Goal: Obtain resource: Download file/media

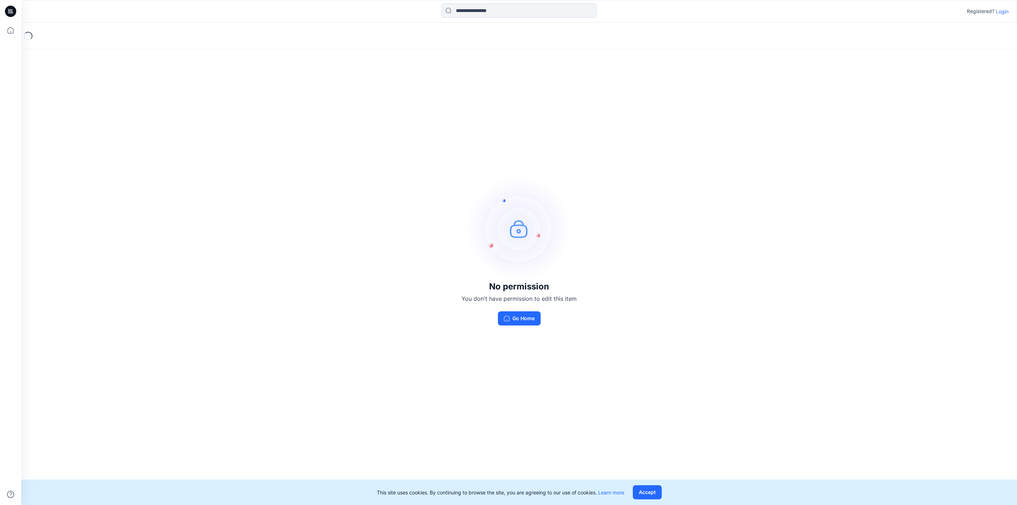
click at [1008, 10] on p "Login" at bounding box center [1002, 11] width 13 height 7
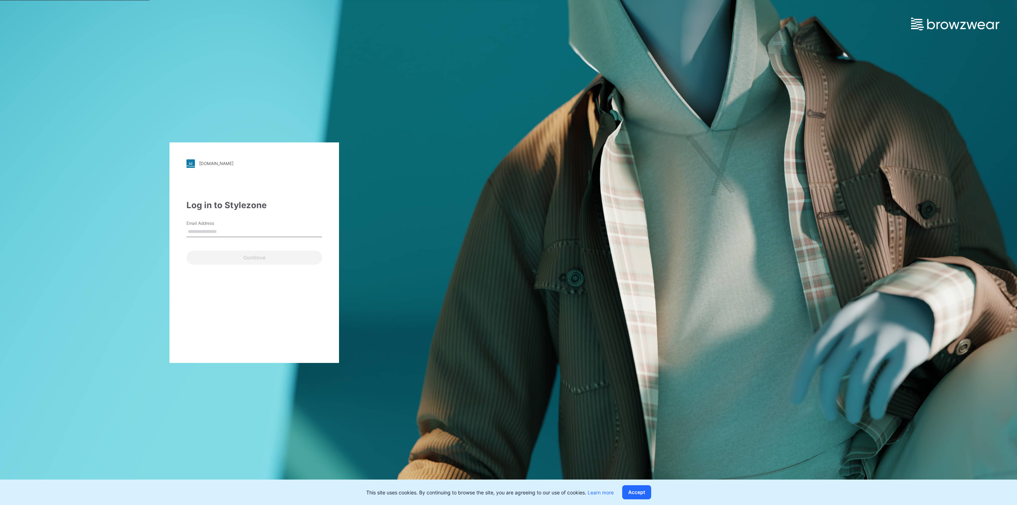
click at [250, 228] on input "Email Address" at bounding box center [254, 231] width 136 height 11
type input "**********"
click at [235, 258] on button "Continue" at bounding box center [254, 257] width 136 height 14
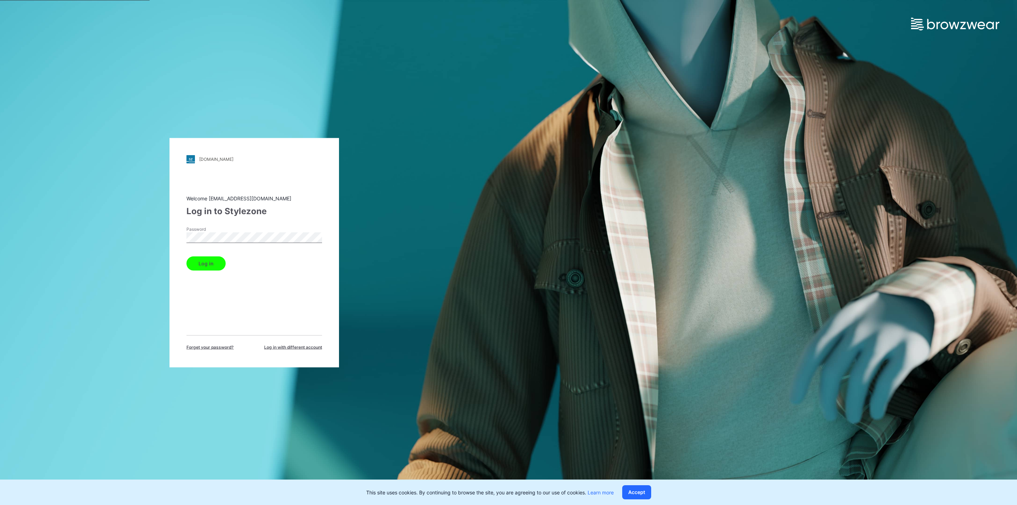
click at [205, 267] on button "Log in" at bounding box center [205, 263] width 39 height 14
click at [204, 304] on button "Log in" at bounding box center [205, 308] width 39 height 14
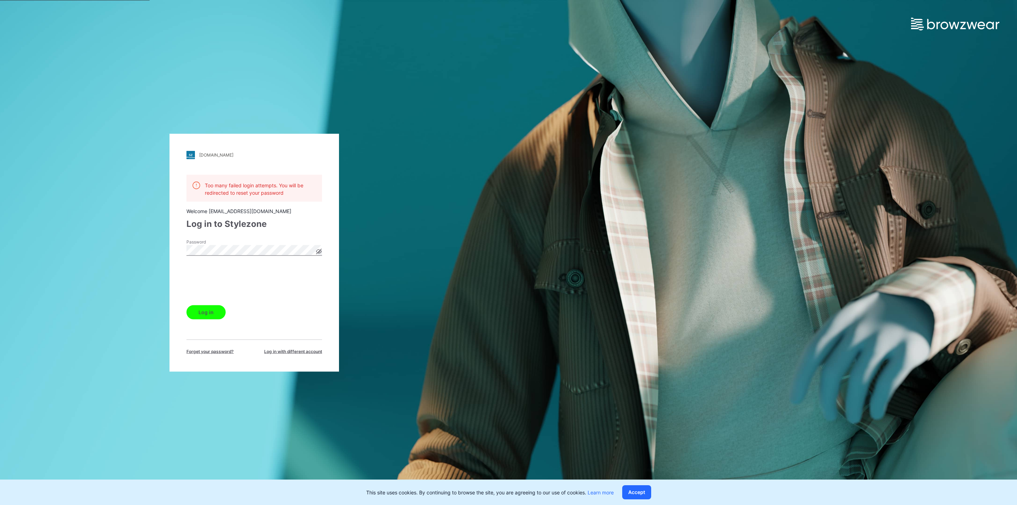
click at [320, 250] on icon at bounding box center [319, 251] width 2 height 2
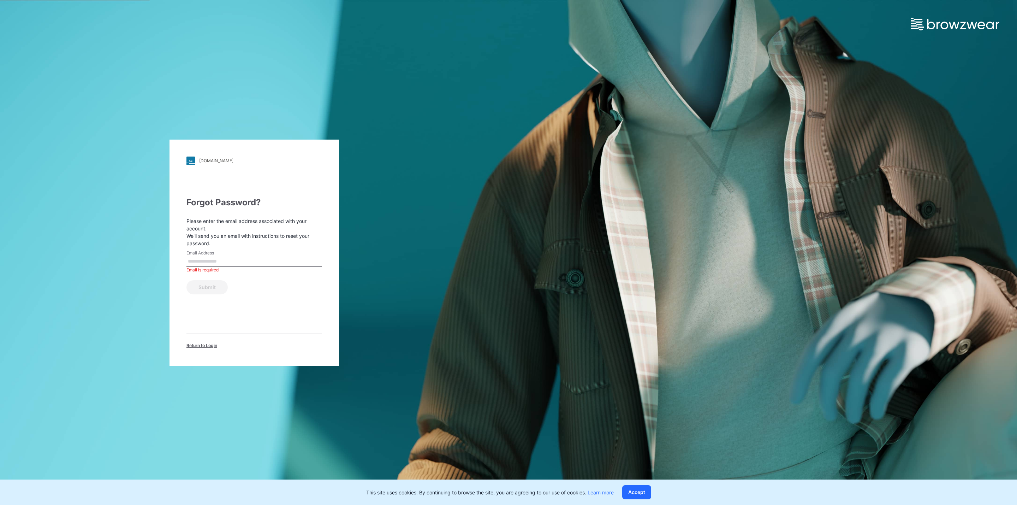
click at [228, 262] on input "Email Address" at bounding box center [254, 261] width 136 height 11
type input "**********"
click at [208, 290] on button "Submit" at bounding box center [206, 287] width 41 height 14
click at [182, 262] on div "laretto.stylezone.com Loading... Check your email An email with password reset …" at bounding box center [255, 253] width 170 height 226
click at [203, 256] on input "Email Address" at bounding box center [254, 261] width 136 height 11
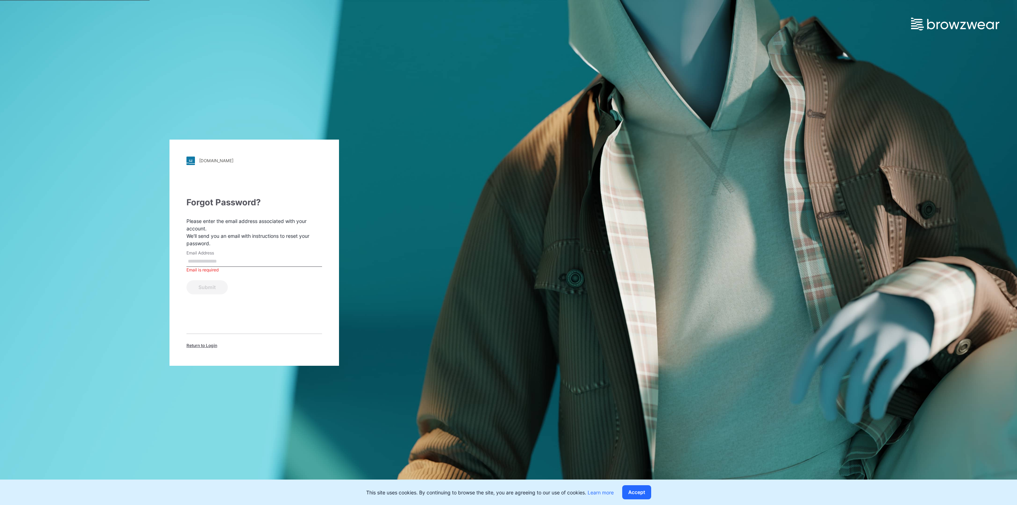
paste input "**********"
type input "**********"
click at [215, 284] on button "Submit" at bounding box center [206, 287] width 41 height 14
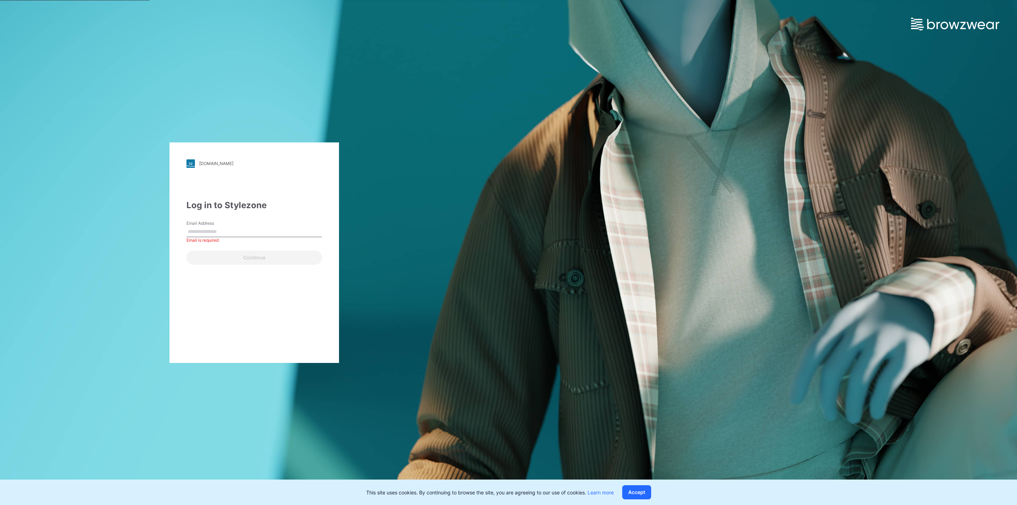
paste input "**********"
type input "**********"
click at [244, 264] on div "Continue" at bounding box center [254, 256] width 136 height 17
click at [202, 162] on div "laretto.stylezone.com" at bounding box center [216, 163] width 34 height 5
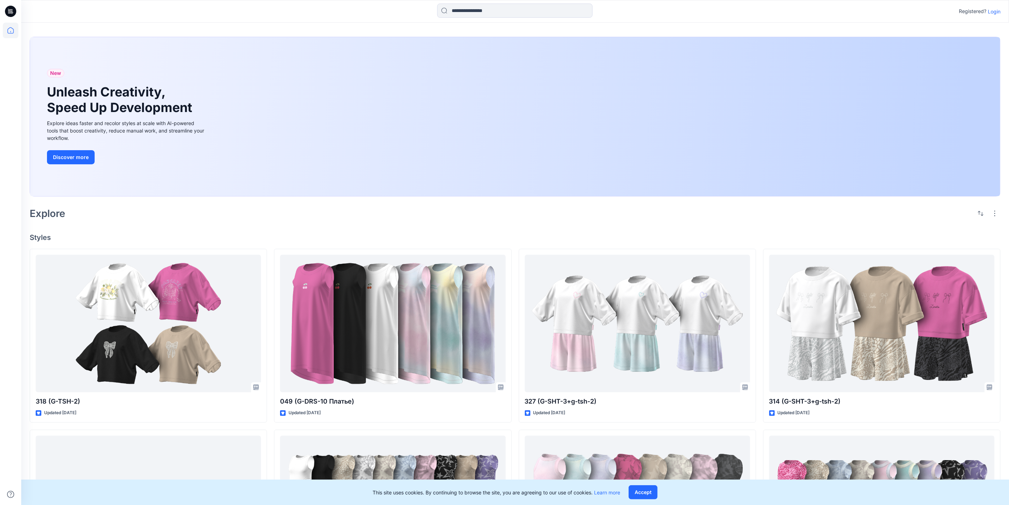
click at [998, 11] on p "Login" at bounding box center [994, 11] width 13 height 7
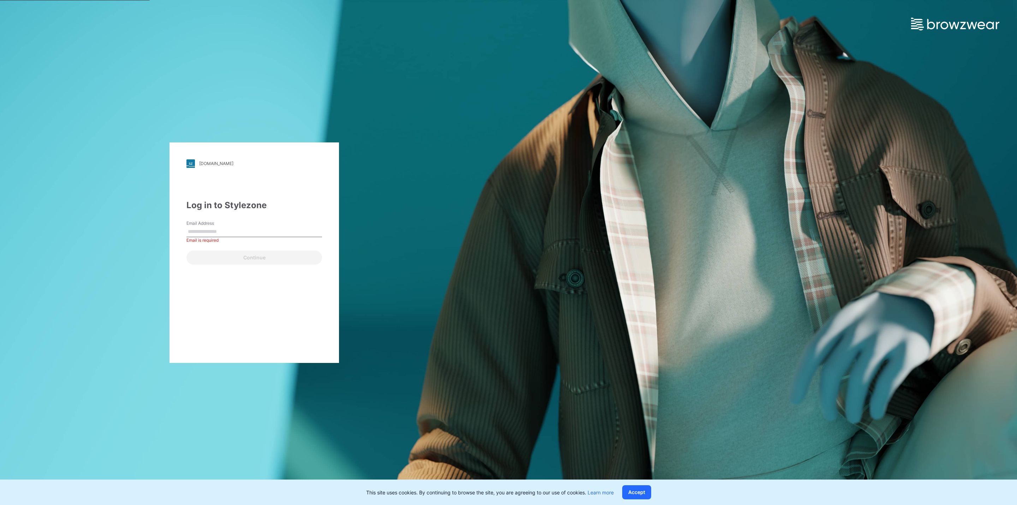
click at [83, 257] on div "[DOMAIN_NAME] Loading... Log in to Stylezone Email Address Email is required Co…" at bounding box center [254, 252] width 509 height 505
click at [227, 232] on input "Email Address" at bounding box center [254, 231] width 136 height 11
paste input "**********"
type input "**********"
click at [212, 259] on button "Continue" at bounding box center [254, 257] width 136 height 14
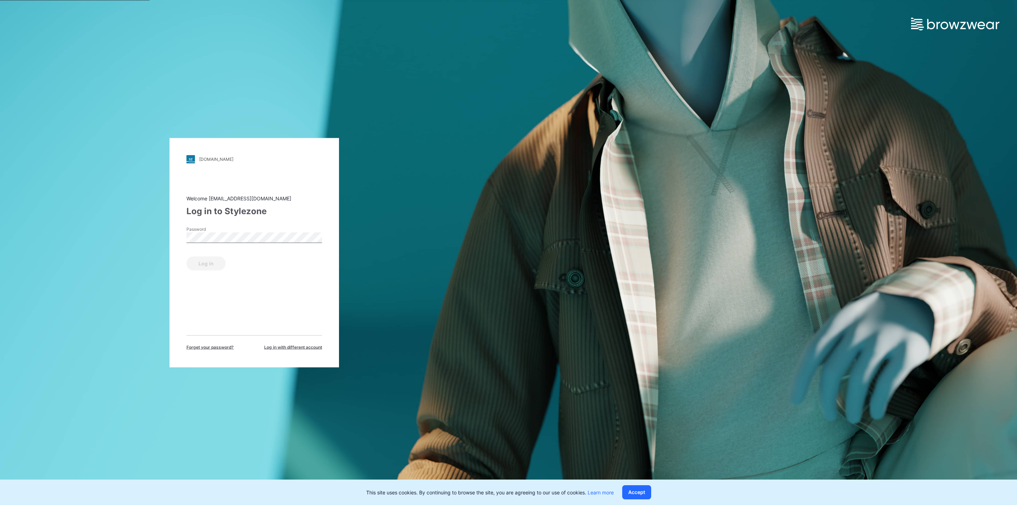
click at [87, 223] on div "laretto.stylezone.com Loading... Welcome brand@rusbubon.ru Log in to Stylezone …" at bounding box center [254, 252] width 509 height 505
click at [203, 268] on button "Log in" at bounding box center [205, 263] width 39 height 14
click at [317, 248] on icon at bounding box center [319, 248] width 6 height 6
click at [77, 262] on div "laretto.stylezone.com Loading... Wrong user name or password Welcome brand@rusb…" at bounding box center [254, 252] width 509 height 505
click at [146, 247] on div "laretto.stylezone.com Loading... Wrong user name or password Welcome brand@rusb…" at bounding box center [254, 252] width 509 height 505
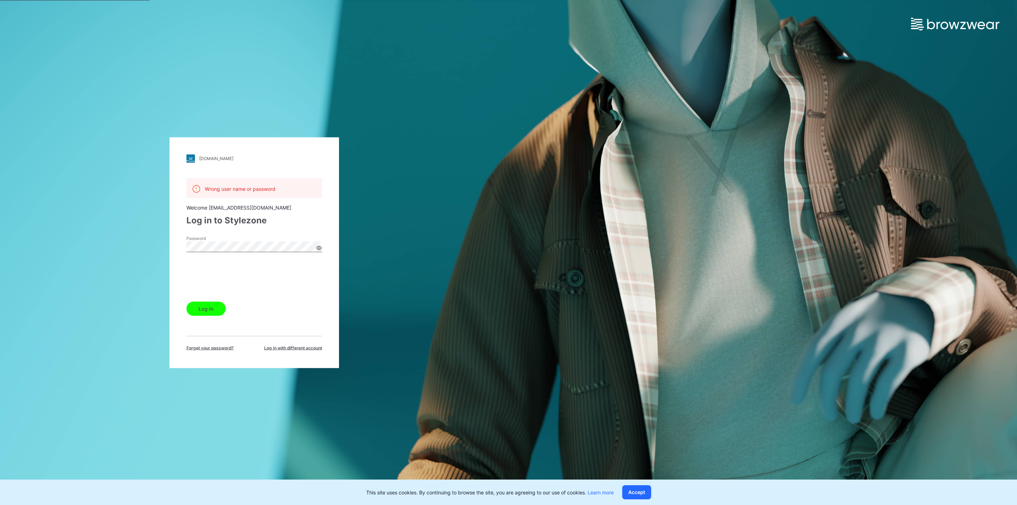
click at [197, 305] on button "Log in" at bounding box center [205, 308] width 39 height 14
click at [197, 305] on div "Log in" at bounding box center [254, 306] width 136 height 17
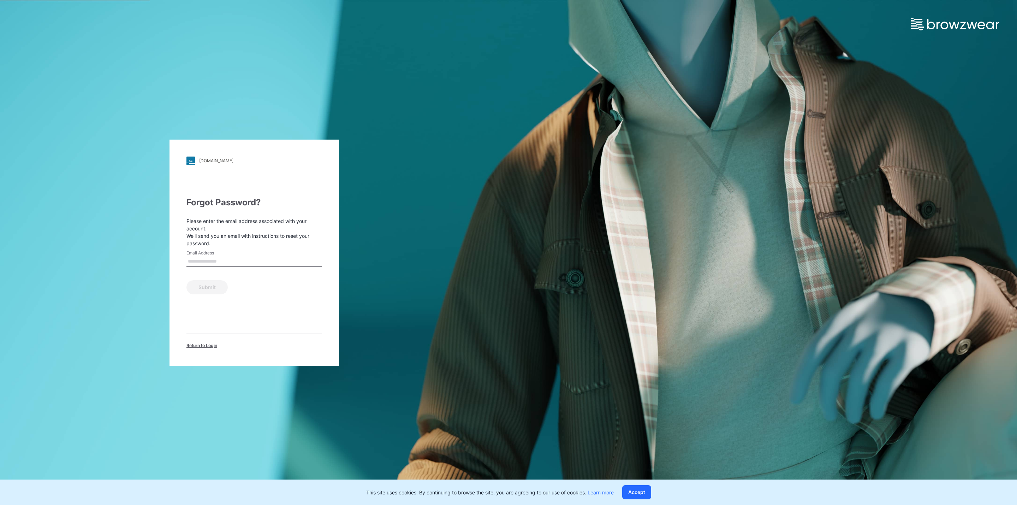
click at [79, 152] on div "laretto.stylezone.com Loading... Forgot Password? Please enter the email addres…" at bounding box center [254, 252] width 509 height 505
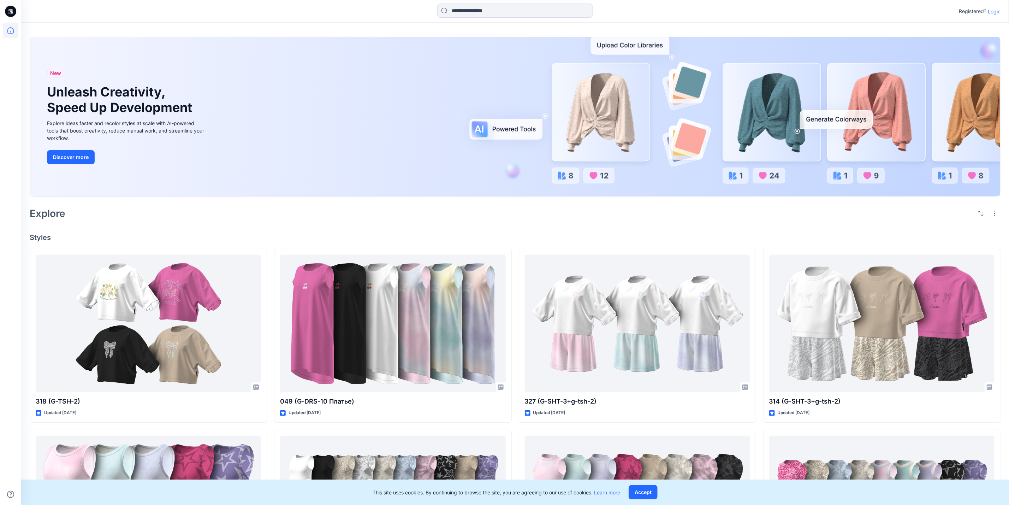
click at [998, 10] on p "Login" at bounding box center [994, 11] width 13 height 7
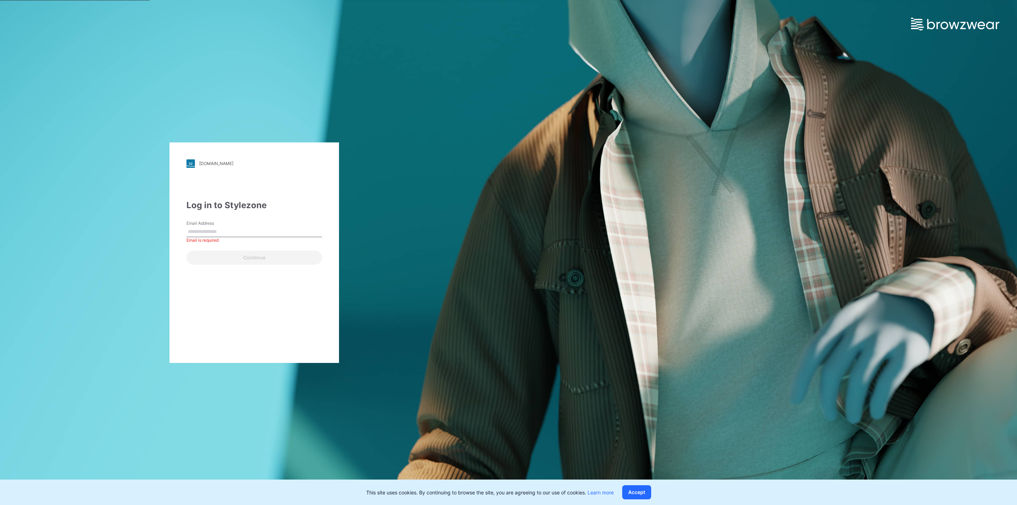
click at [35, 196] on div "laretto.stylezone.com Loading... Log in to Stylezone Email Address Email is req…" at bounding box center [254, 252] width 509 height 505
click at [208, 231] on input "Email Address" at bounding box center [254, 231] width 136 height 11
paste input "**********"
type input "**********"
click at [214, 261] on button "Continue" at bounding box center [254, 257] width 136 height 14
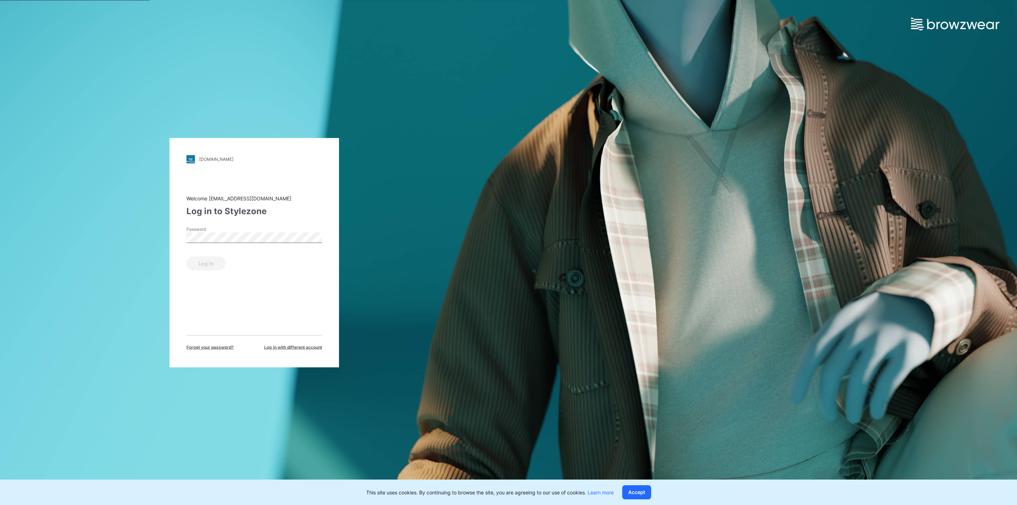
click at [54, 297] on div "laretto.stylezone.com Loading... Welcome brand@rusbubon.ru Log in to Stylezone …" at bounding box center [254, 252] width 509 height 505
click at [207, 264] on button "Log in" at bounding box center [205, 263] width 39 height 14
click at [322, 248] on div "laretto.stylezone.com Loading... Wrong user name or password Welcome brand@rusb…" at bounding box center [255, 252] width 170 height 231
click at [320, 249] on icon at bounding box center [319, 248] width 6 height 6
click at [160, 248] on div "laretto.stylezone.com Loading... Wrong user name or password Welcome brand@rusb…" at bounding box center [254, 252] width 509 height 505
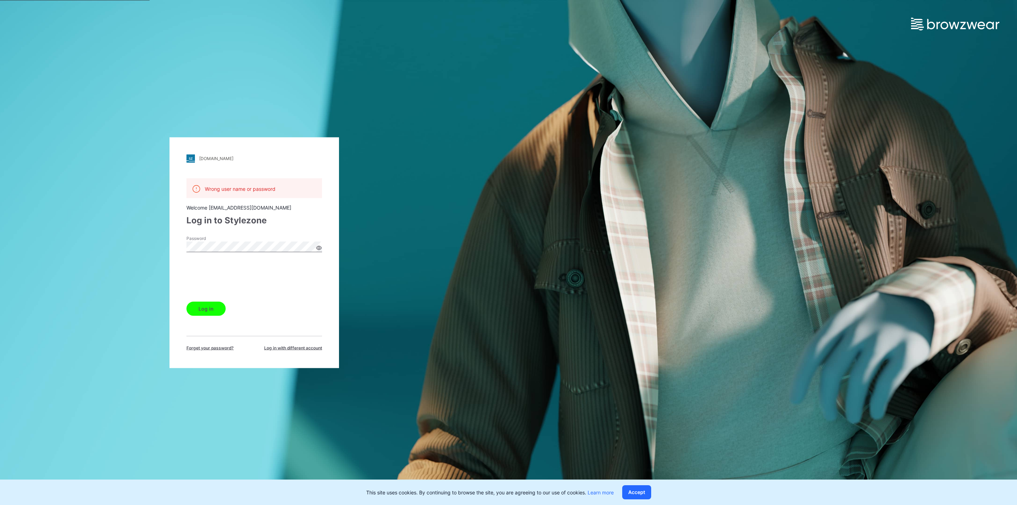
click at [212, 303] on button "Log in" at bounding box center [205, 308] width 39 height 14
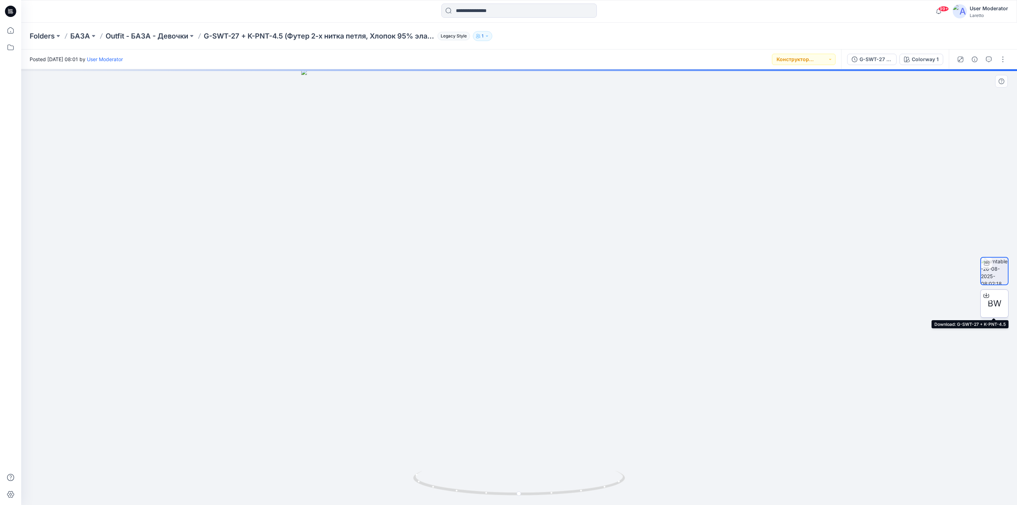
click at [996, 308] on span "BW" at bounding box center [995, 303] width 14 height 13
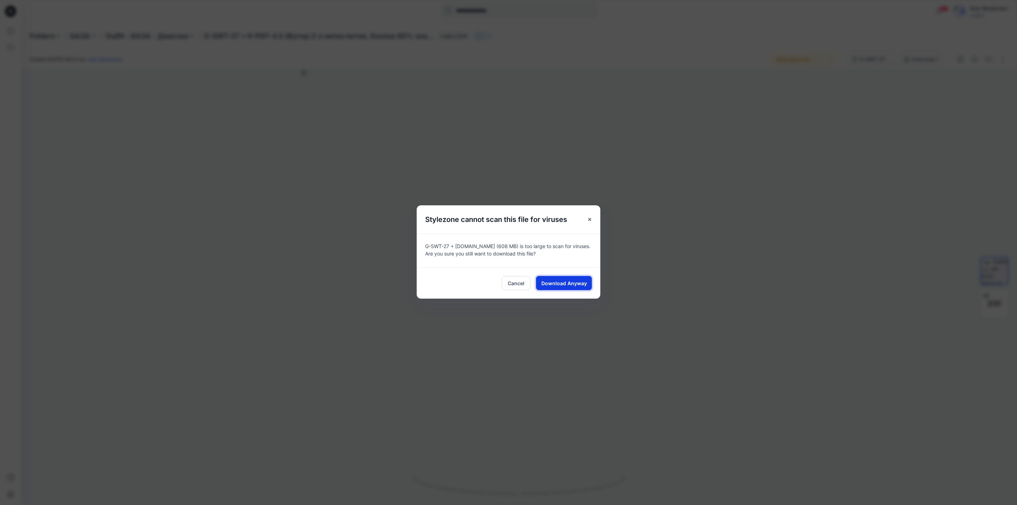
click at [569, 280] on span "Download Anyway" at bounding box center [564, 282] width 46 height 7
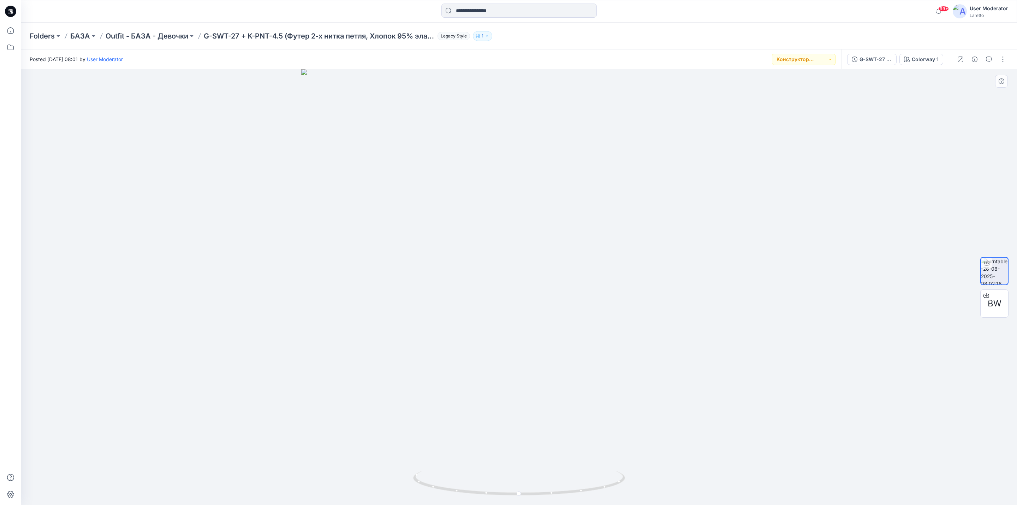
click at [76, 265] on div at bounding box center [519, 286] width 996 height 435
click at [52, 220] on div at bounding box center [519, 286] width 996 height 435
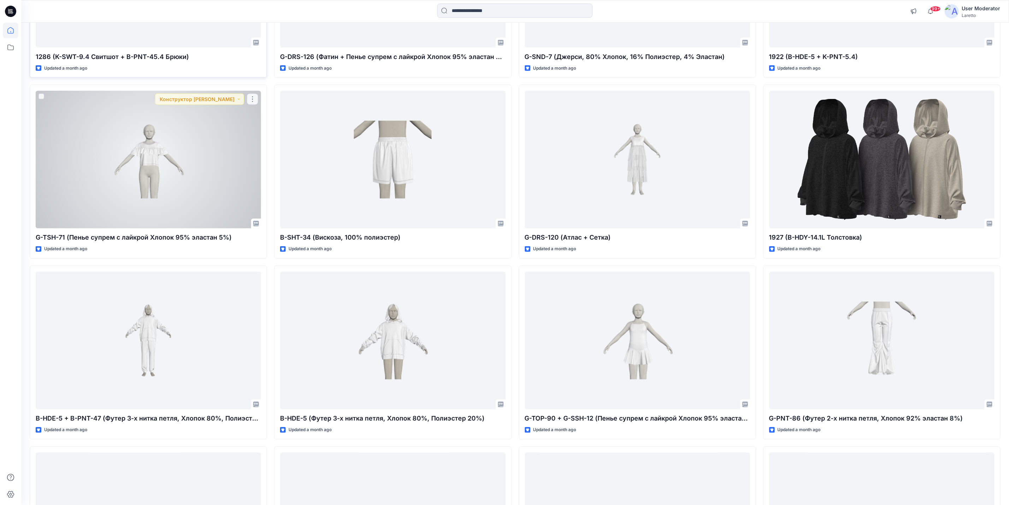
scroll to position [2879, 0]
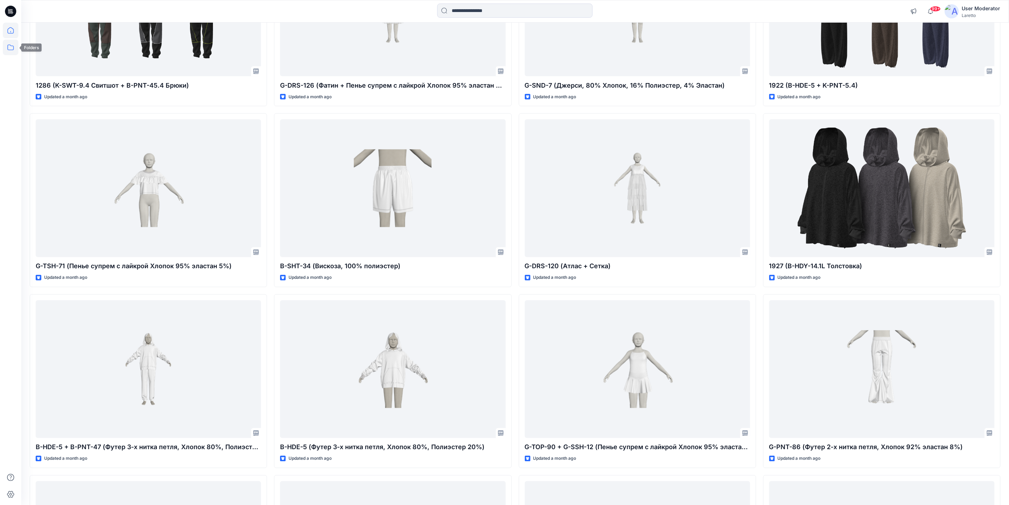
click at [12, 49] on icon at bounding box center [11, 48] width 16 height 16
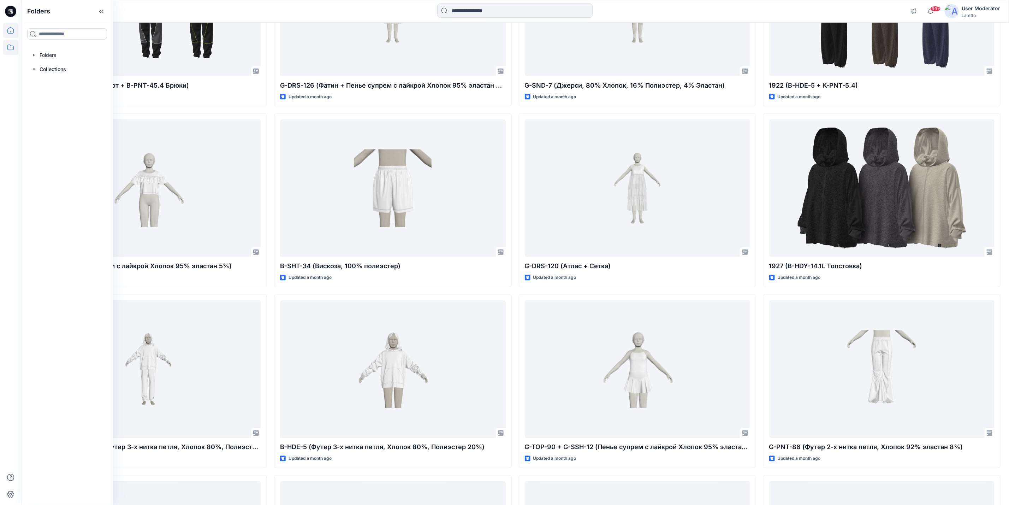
click at [13, 34] on icon at bounding box center [11, 31] width 16 height 16
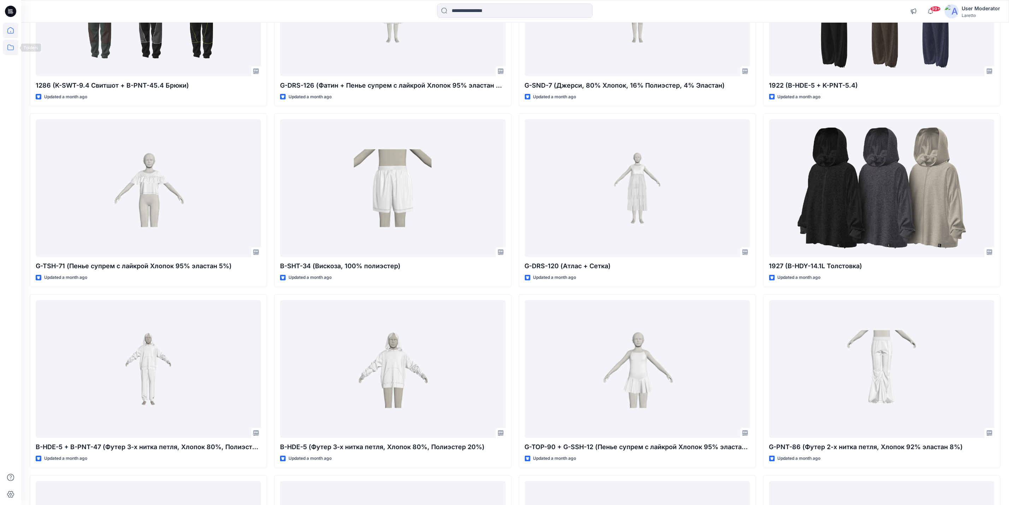
click at [5, 48] on icon at bounding box center [11, 48] width 16 height 16
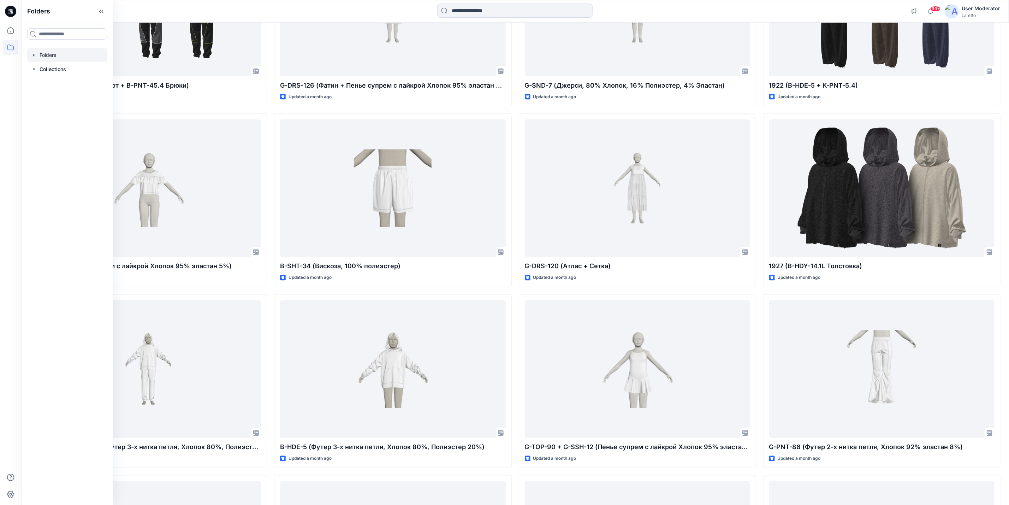
click at [67, 58] on div at bounding box center [67, 55] width 81 height 14
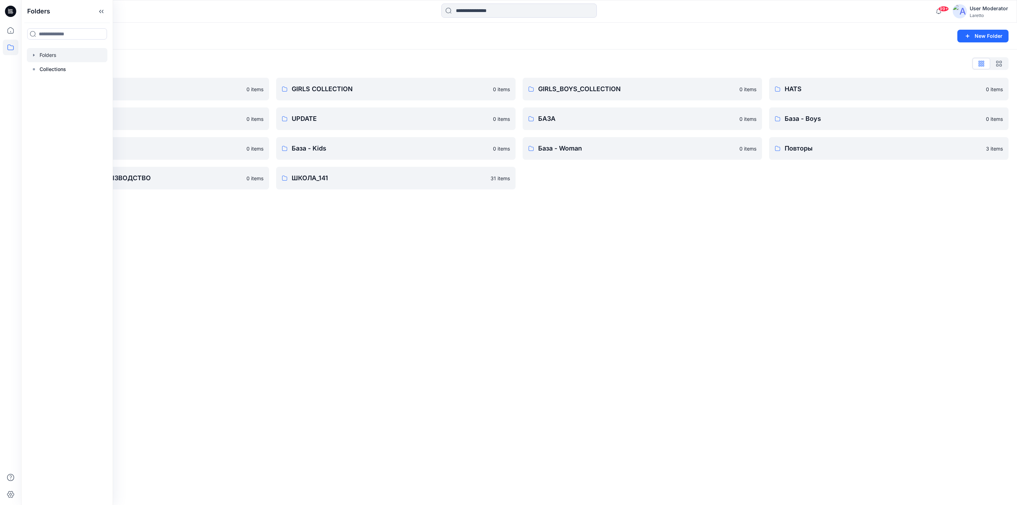
click at [242, 236] on div "Folders New Folder Folders List BOY'S COLLECTION 0 items MISCELLANEOUS 0 items …" at bounding box center [519, 264] width 996 height 482
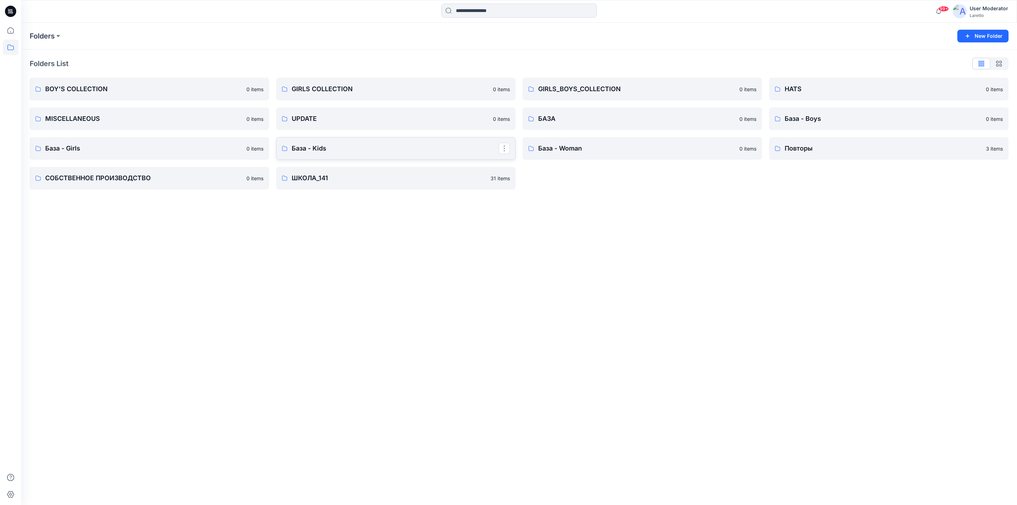
click at [319, 149] on p "База - Kids" at bounding box center [395, 148] width 207 height 10
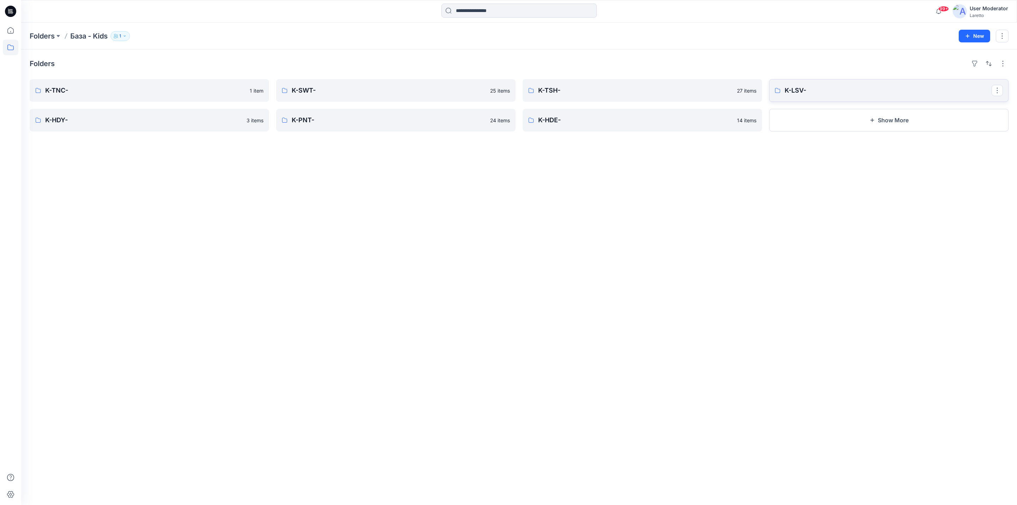
click at [789, 91] on p "K-LSV-" at bounding box center [888, 90] width 207 height 10
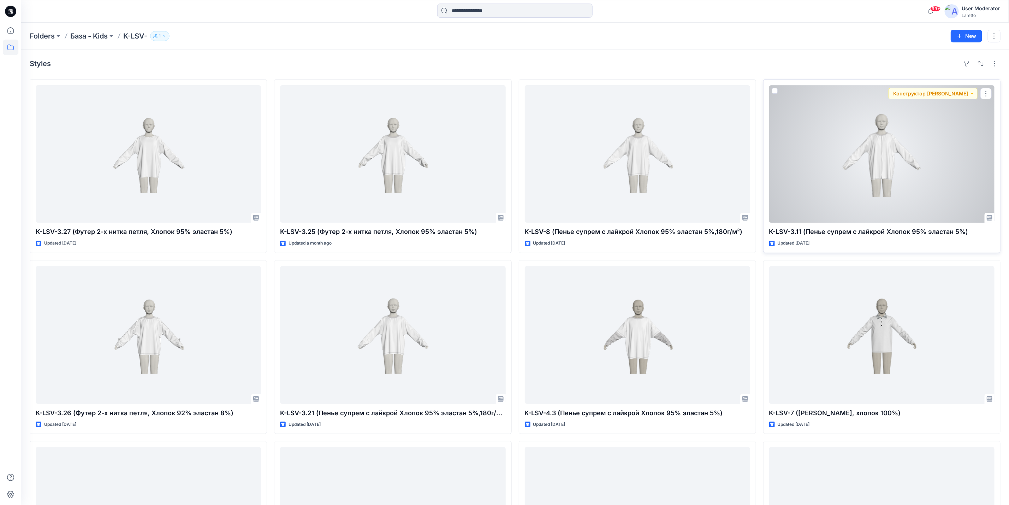
click at [899, 166] on div at bounding box center [881, 153] width 225 height 137
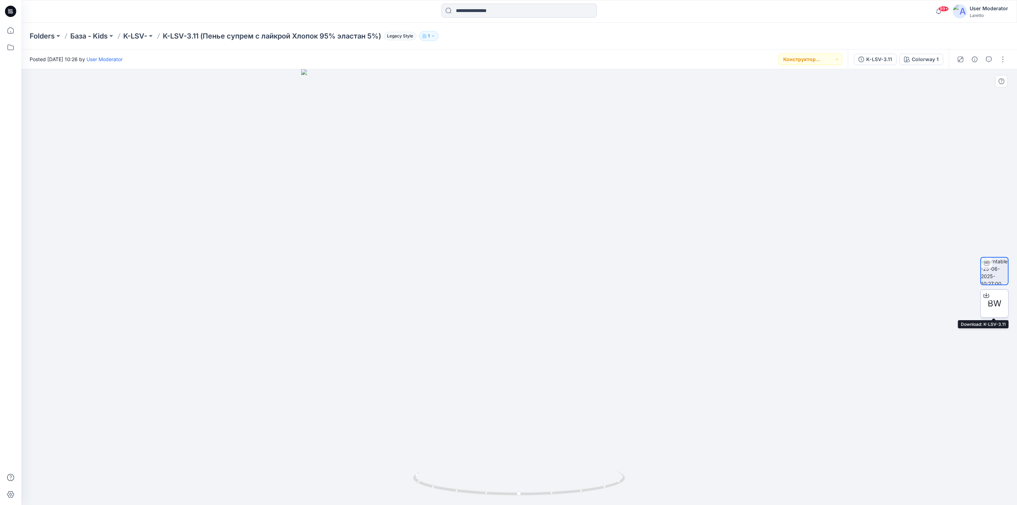
click at [985, 313] on div "BW" at bounding box center [994, 303] width 28 height 28
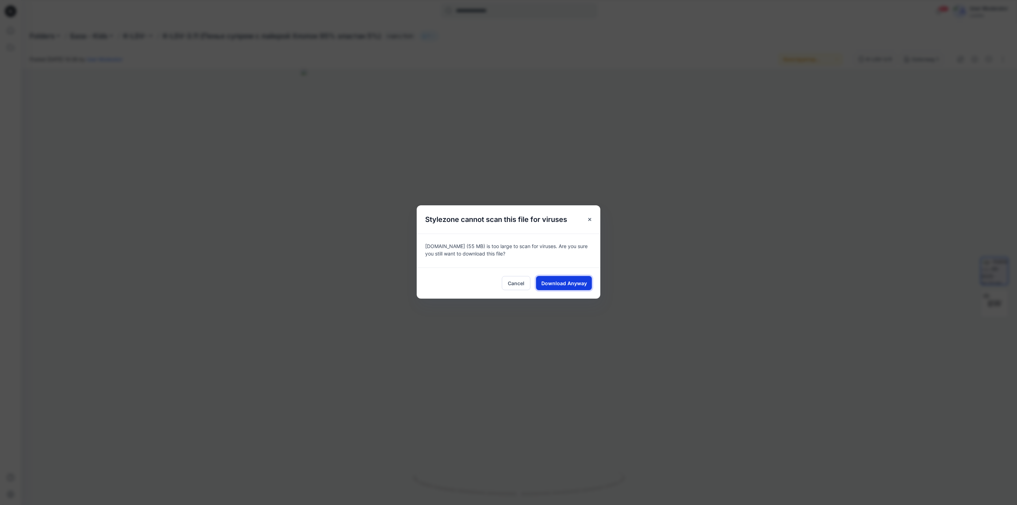
click at [577, 285] on span "Download Anyway" at bounding box center [564, 282] width 46 height 7
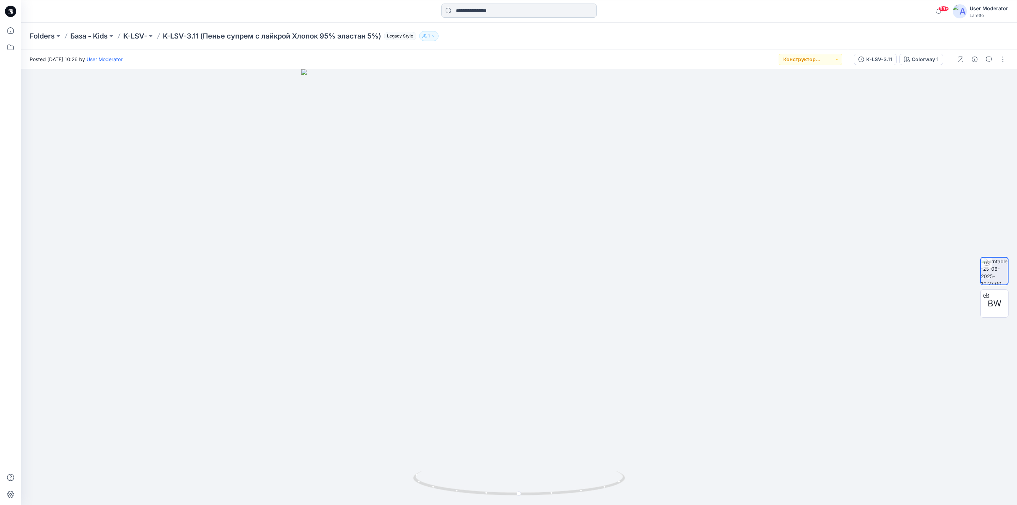
click at [479, 12] on input at bounding box center [518, 11] width 155 height 14
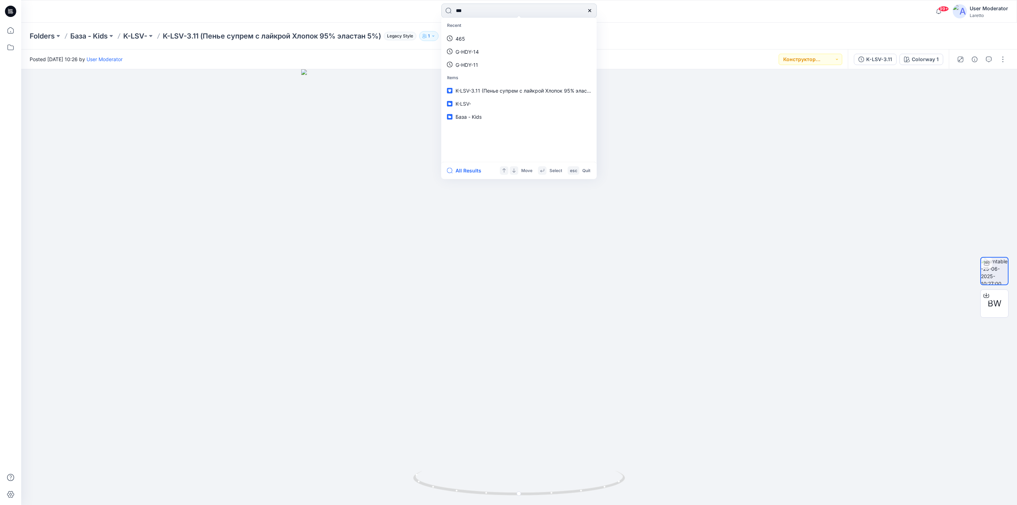
type input "****"
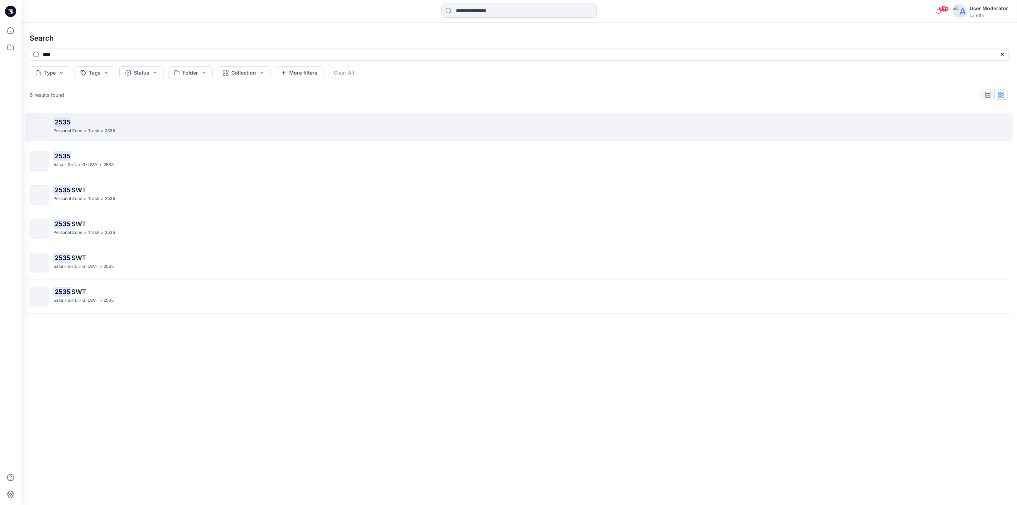
click at [256, 129] on div "Personal Zone > Trash > 2535" at bounding box center [530, 130] width 955 height 7
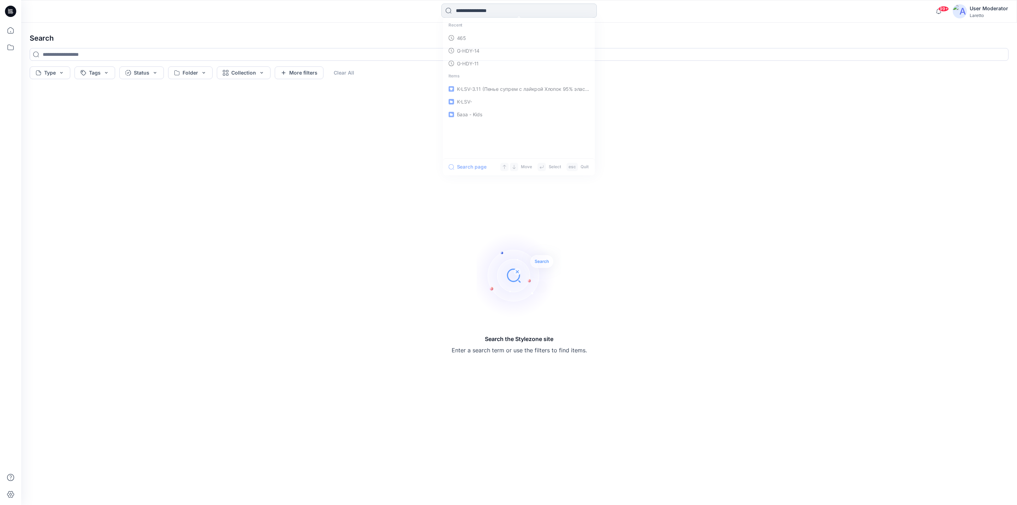
click at [481, 7] on input at bounding box center [518, 11] width 155 height 14
type input "****"
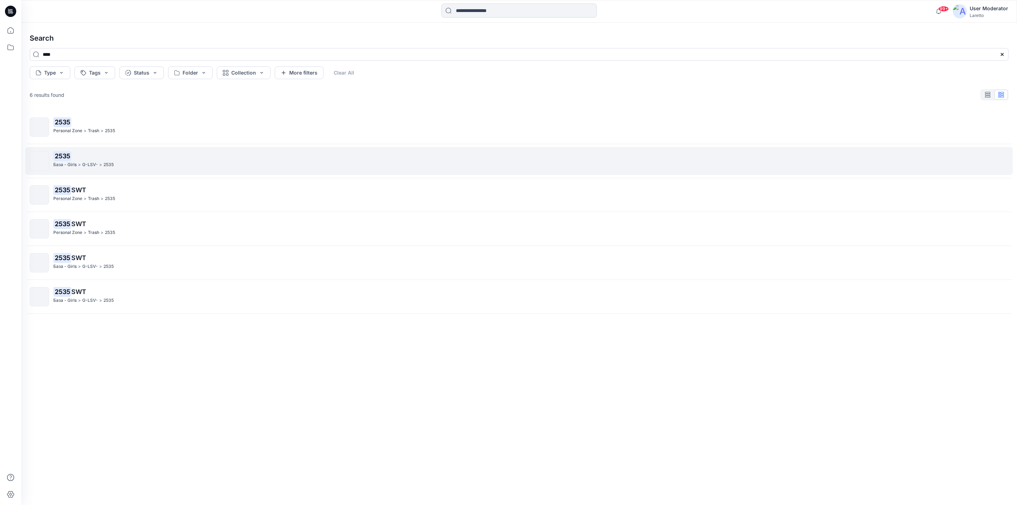
click at [103, 162] on p "2535" at bounding box center [108, 164] width 10 height 7
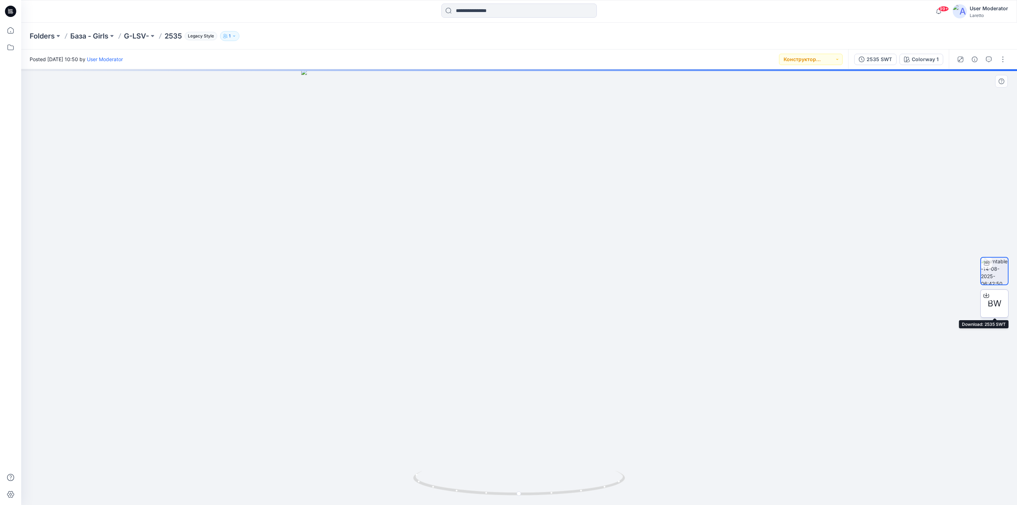
click at [998, 304] on span "BW" at bounding box center [995, 303] width 14 height 13
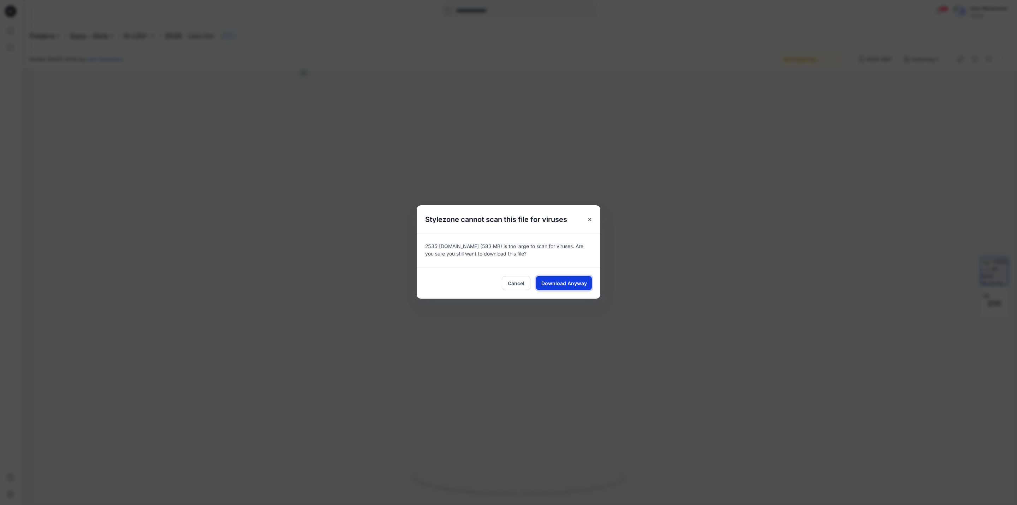
click at [547, 284] on span "Download Anyway" at bounding box center [564, 282] width 46 height 7
